Goal: Information Seeking & Learning: Learn about a topic

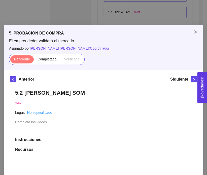
scroll to position [151, 0]
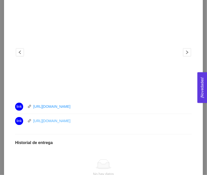
click at [68, 120] on link "[URL][DOMAIN_NAME]" at bounding box center [51, 121] width 37 height 4
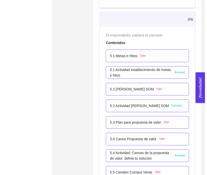
scroll to position [973, 0]
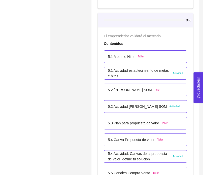
click at [127, 90] on p "5.2 [PERSON_NAME] SOM" at bounding box center [130, 90] width 44 height 6
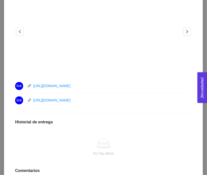
scroll to position [176, 0]
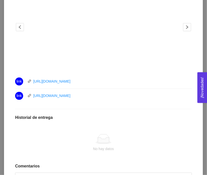
drag, startPoint x: 53, startPoint y: 94, endPoint x: 105, endPoint y: 116, distance: 56.3
click at [104, 118] on h1 "Historial de entrega" at bounding box center [103, 117] width 176 height 5
click at [185, 28] on icon "right" at bounding box center [187, 27] width 4 height 4
click at [18, 26] on icon "left" at bounding box center [20, 27] width 4 height 4
